Goal: Task Accomplishment & Management: Complete application form

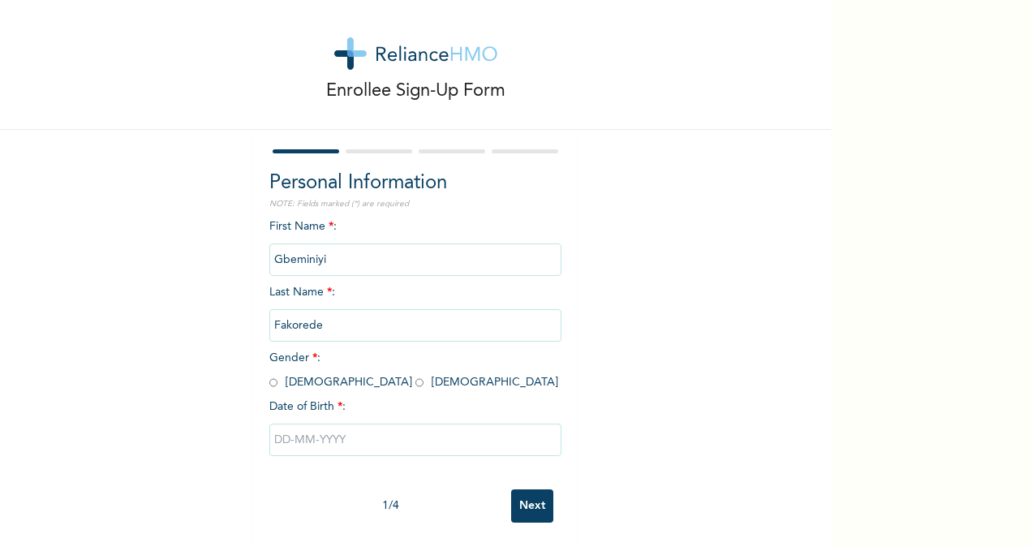
scroll to position [26, 0]
click at [269, 375] on input "radio" at bounding box center [273, 382] width 8 height 15
radio input "true"
click at [371, 424] on input "text" at bounding box center [415, 439] width 292 height 32
select select "9"
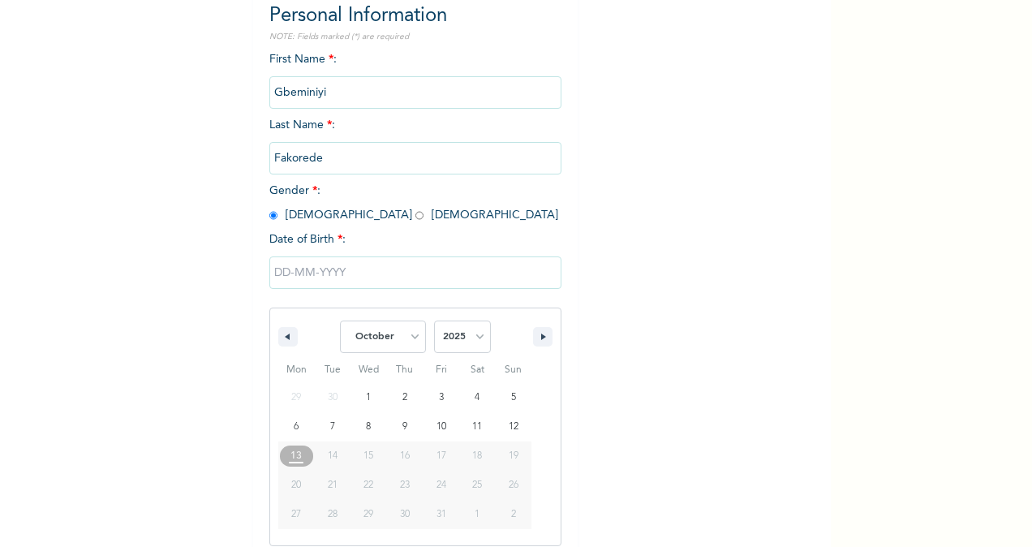
scroll to position [191, 0]
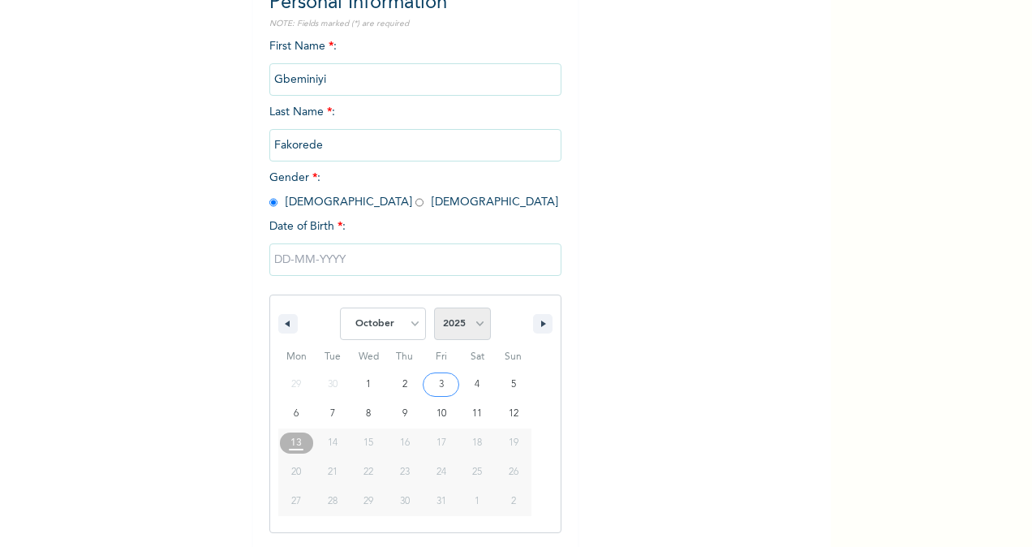
click at [462, 323] on select "2025 2024 2023 2022 2021 2020 2019 2018 2017 2016 2015 2014 2013 2012 2011 2010…" at bounding box center [462, 323] width 57 height 32
select select "1994"
click at [434, 309] on select "2025 2024 2023 2022 2021 2020 2019 2018 2017 2016 2015 2014 2013 2012 2011 2010…" at bounding box center [462, 323] width 57 height 32
click at [402, 321] on select "January February March April May June July August September October November De…" at bounding box center [383, 323] width 86 height 32
select select "3"
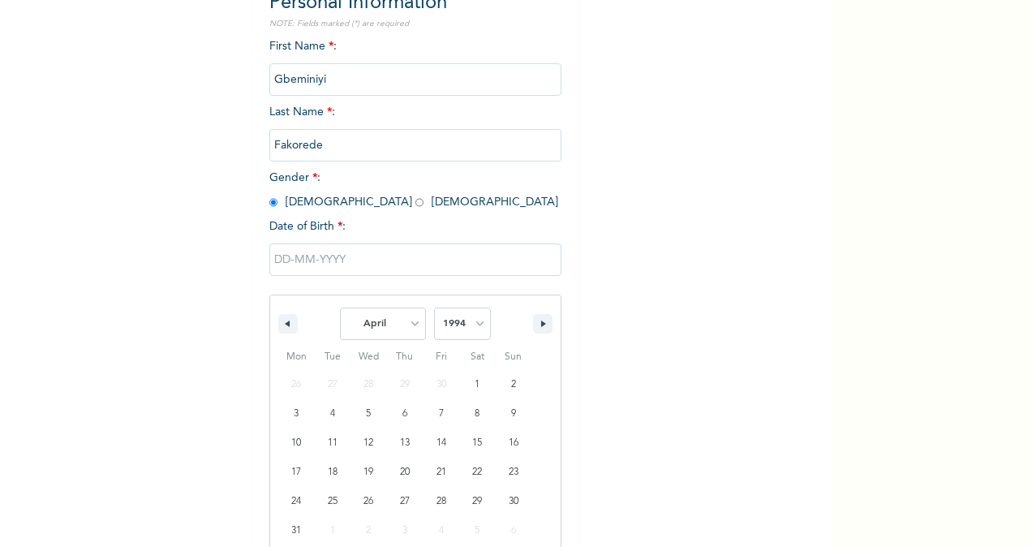
click at [340, 309] on select "January February March April May June July August September October November De…" at bounding box center [383, 323] width 86 height 32
type input "[DATE]"
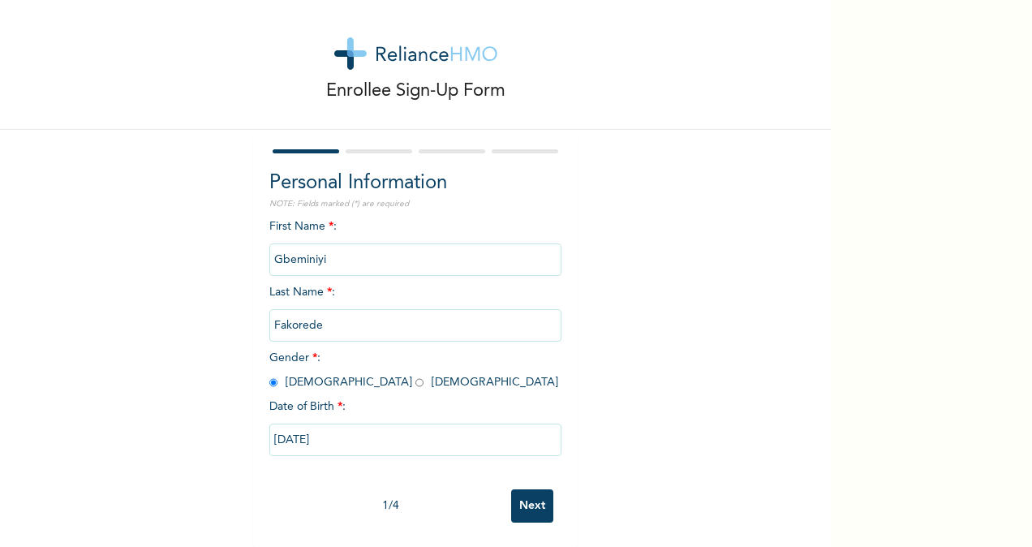
scroll to position [26, 0]
click at [517, 495] on input "Next" at bounding box center [532, 505] width 42 height 33
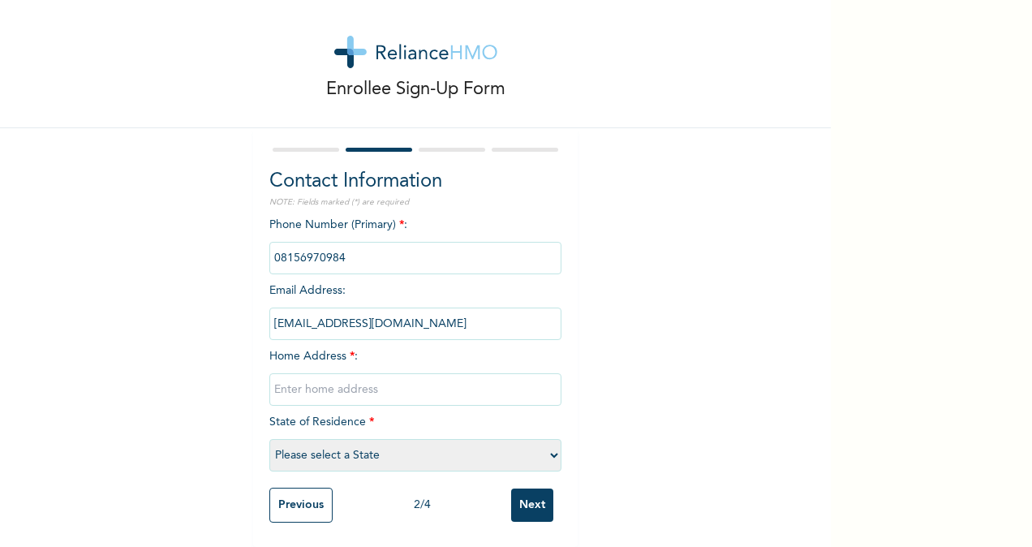
scroll to position [28, 0]
click at [313, 377] on input "text" at bounding box center [415, 389] width 292 height 32
type input "[STREET_ADDRESS]"
click at [514, 439] on select "Please select a State [PERSON_NAME] (FCT) [PERSON_NAME] Ibom [GEOGRAPHIC_DATA] …" at bounding box center [415, 455] width 292 height 32
select select "25"
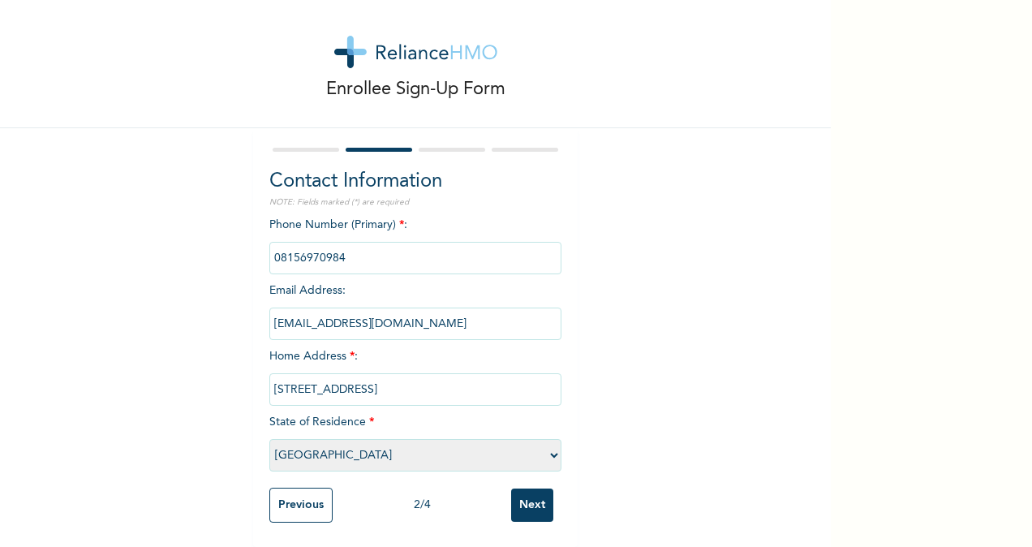
click at [269, 439] on select "Please select a State [PERSON_NAME] (FCT) [PERSON_NAME] Ibom [GEOGRAPHIC_DATA] …" at bounding box center [415, 455] width 292 height 32
click at [521, 488] on input "Next" at bounding box center [532, 504] width 42 height 33
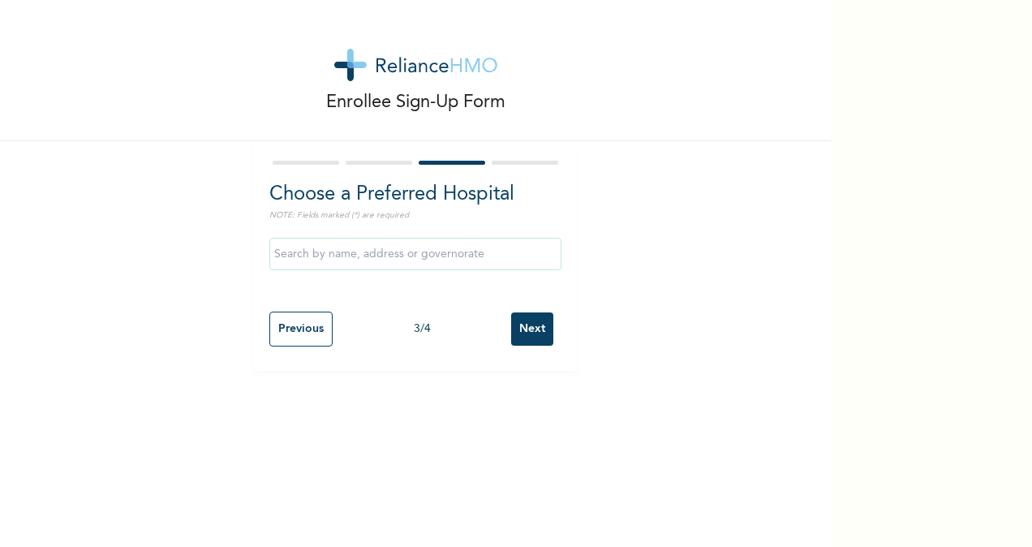
click at [381, 256] on input "text" at bounding box center [415, 254] width 292 height 32
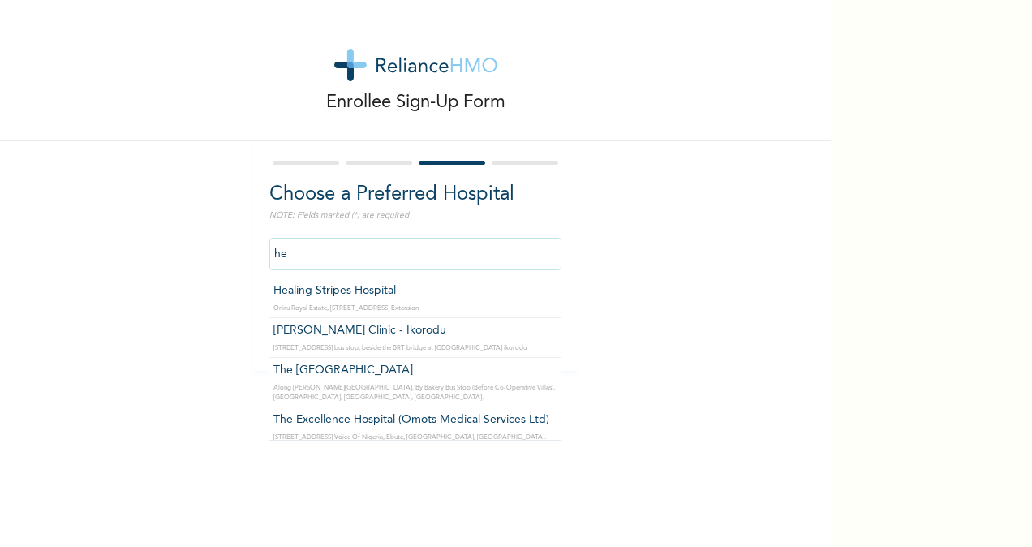
type input "Healing Stripes Hospital"
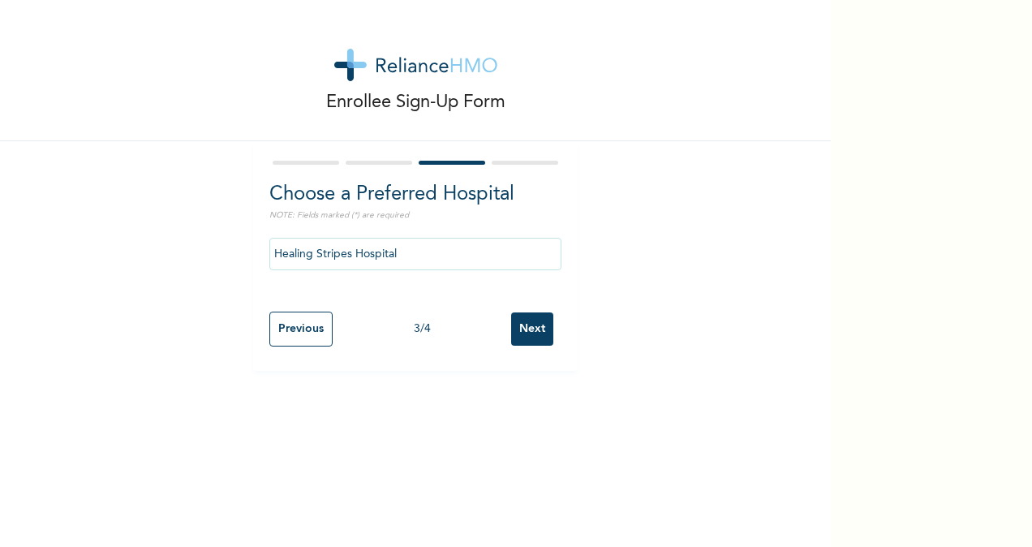
click at [531, 324] on input "Next" at bounding box center [532, 328] width 42 height 33
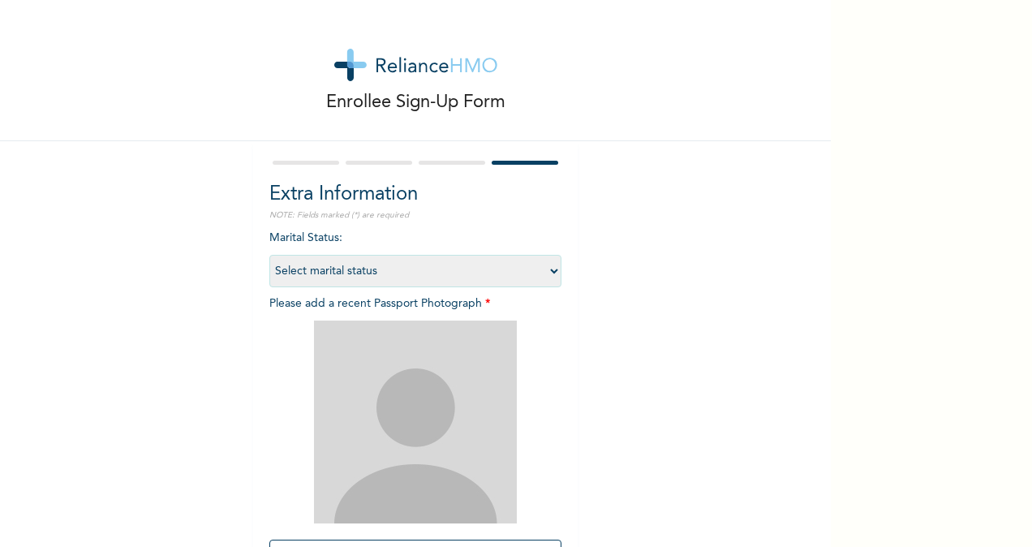
click at [501, 268] on select "Select marital status [DEMOGRAPHIC_DATA] Married [DEMOGRAPHIC_DATA] Widow/[DEMO…" at bounding box center [415, 271] width 292 height 32
select select "1"
click at [269, 255] on select "Select marital status [DEMOGRAPHIC_DATA] Married [DEMOGRAPHIC_DATA] Widow/[DEMO…" at bounding box center [415, 271] width 292 height 32
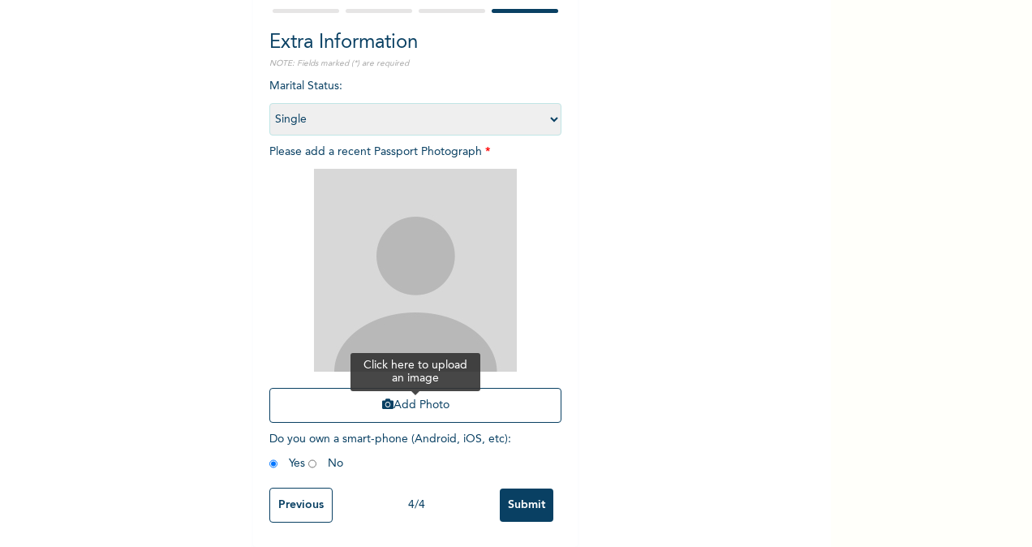
click at [397, 394] on button "Add Photo" at bounding box center [415, 405] width 292 height 35
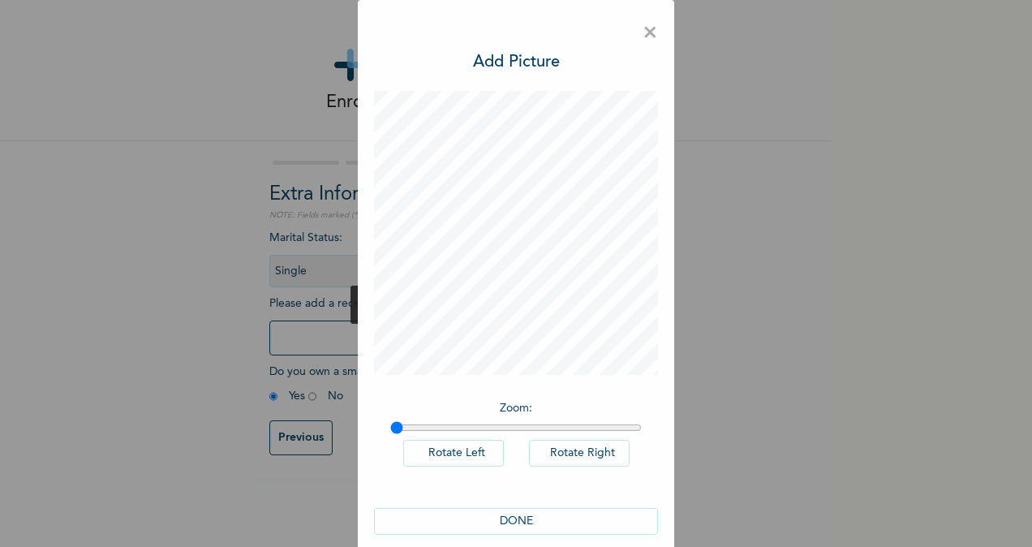
scroll to position [0, 0]
click at [504, 516] on button "DONE" at bounding box center [516, 521] width 284 height 27
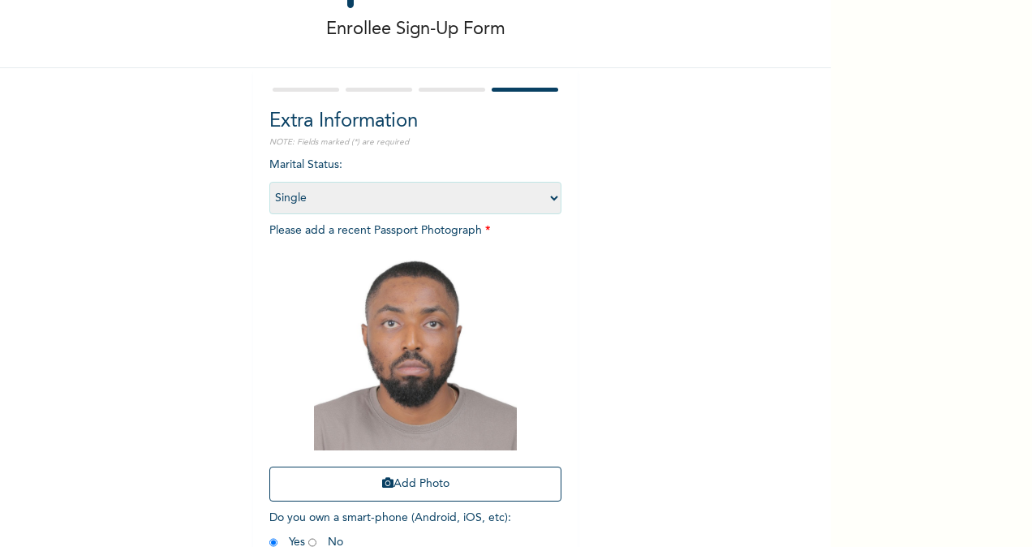
scroll to position [165, 0]
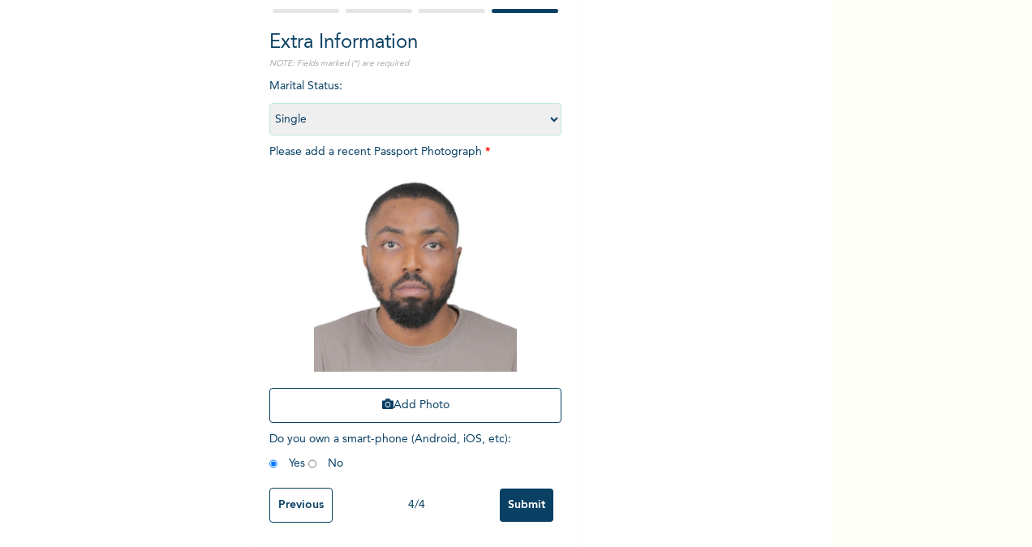
click at [530, 491] on input "Submit" at bounding box center [527, 504] width 54 height 33
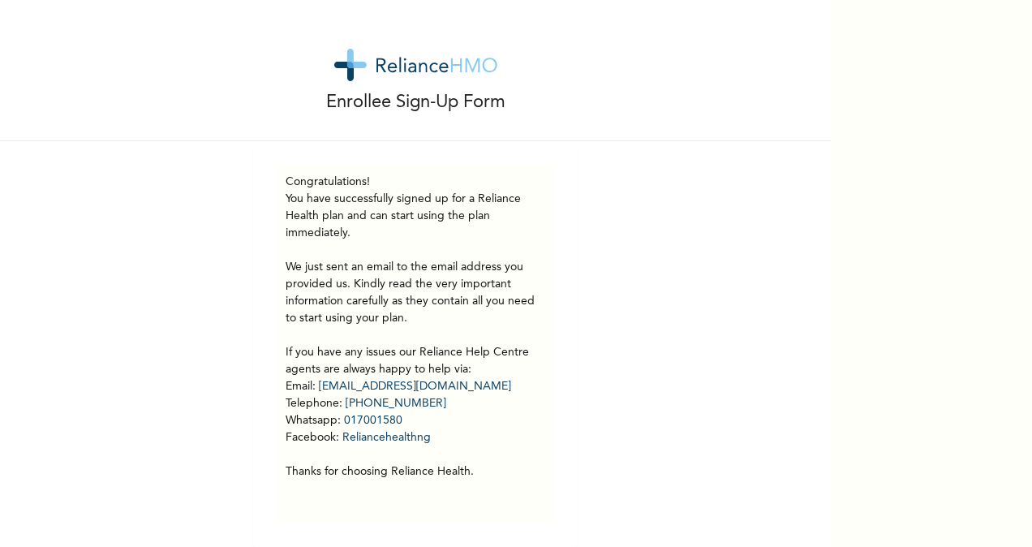
scroll to position [12, 0]
